Goal: Check status: Check status

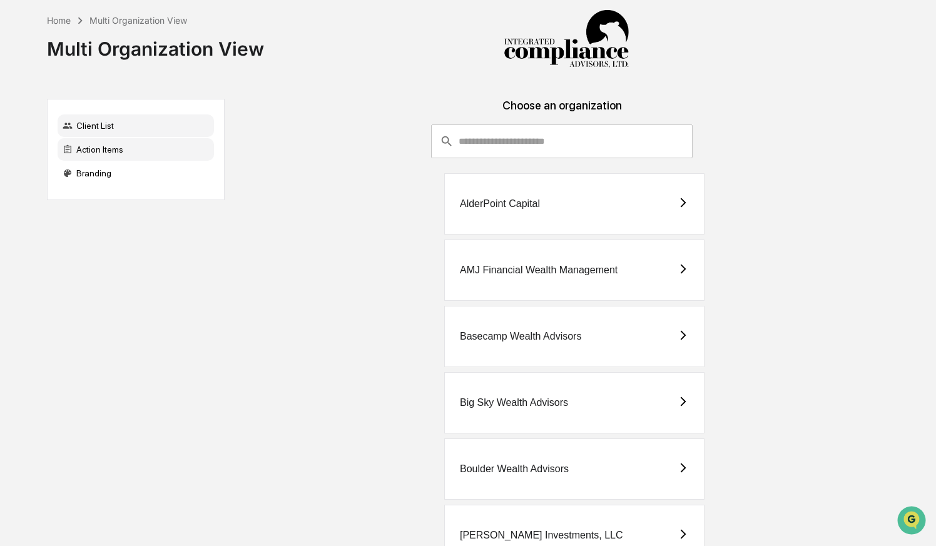
click at [135, 145] on div "Action Items" at bounding box center [136, 149] width 156 height 23
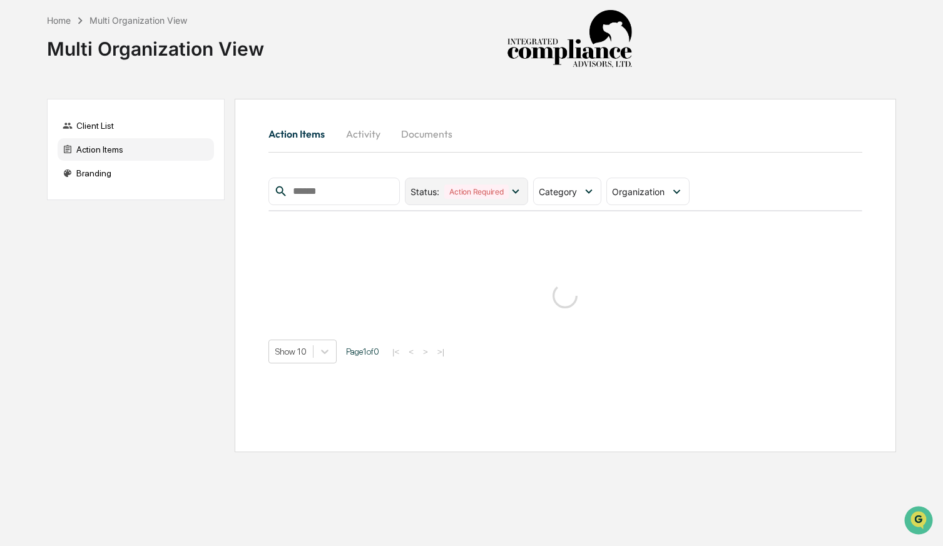
click at [518, 185] on icon at bounding box center [516, 192] width 14 height 14
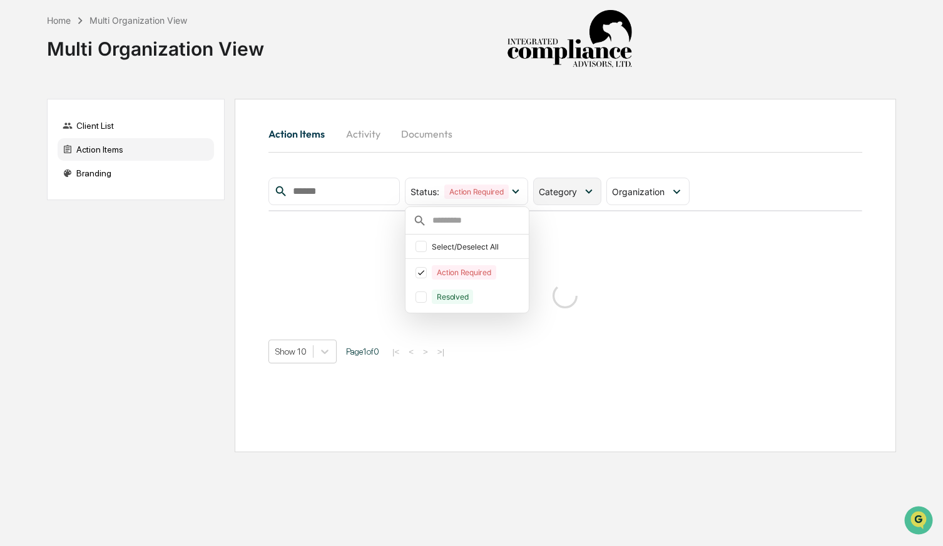
click at [585, 187] on icon at bounding box center [589, 192] width 14 height 14
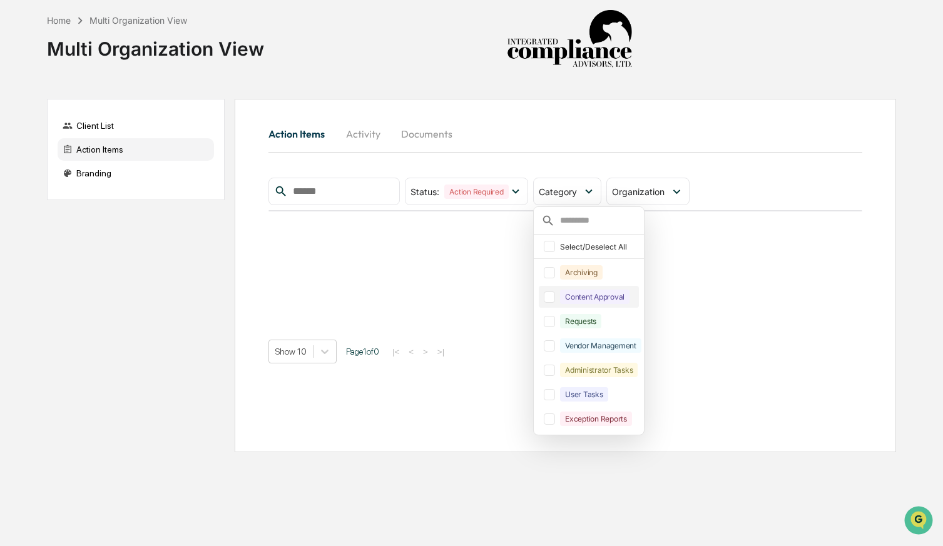
click at [551, 298] on div at bounding box center [549, 297] width 11 height 11
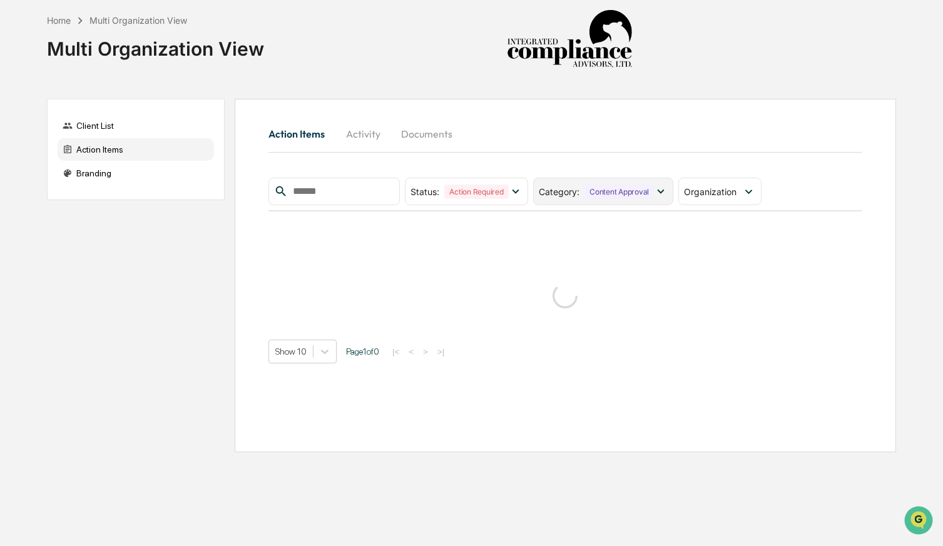
click at [650, 194] on div "Content Approval" at bounding box center [618, 192] width 69 height 14
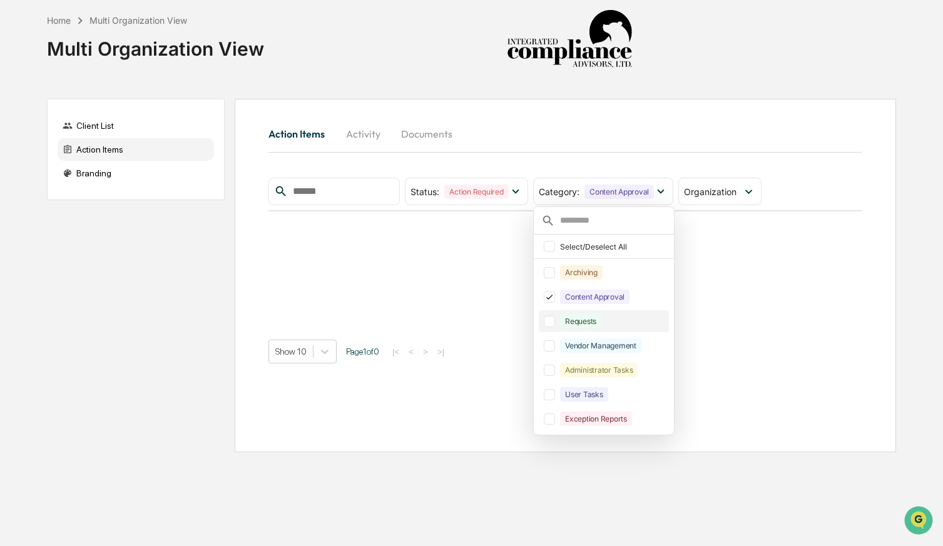
click at [552, 324] on div at bounding box center [549, 321] width 11 height 11
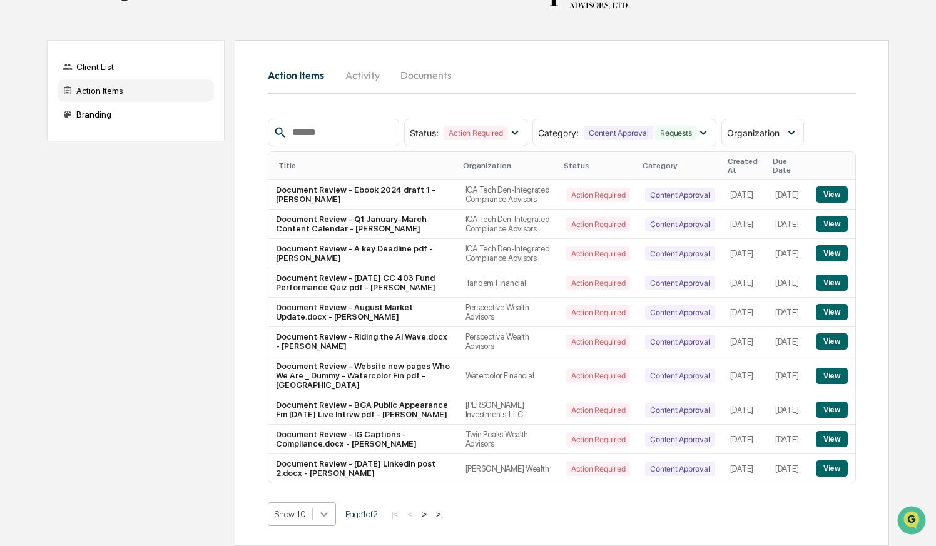
scroll to position [247, 0]
click at [329, 514] on body "Home Multi Organization View Multi Organization View Client List Action Items B…" at bounding box center [468, 243] width 936 height 605
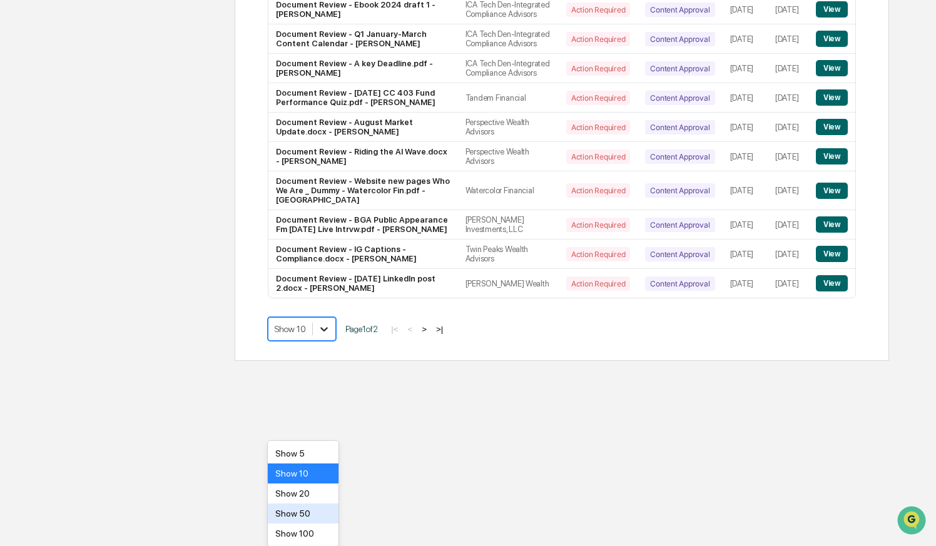
click at [329, 514] on div "Show 50" at bounding box center [303, 514] width 71 height 20
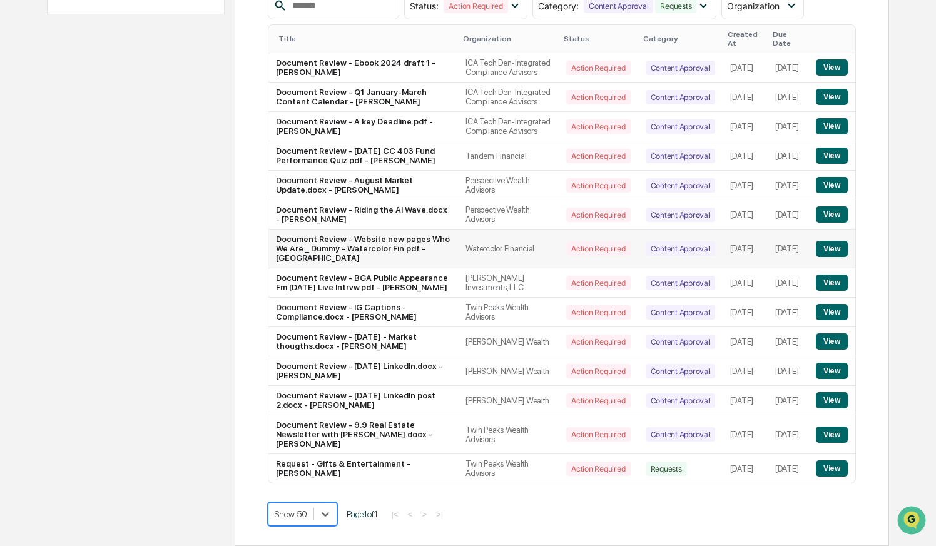
scroll to position [275, 0]
click at [837, 241] on button "View" at bounding box center [832, 249] width 32 height 16
